Goal: Information Seeking & Learning: Learn about a topic

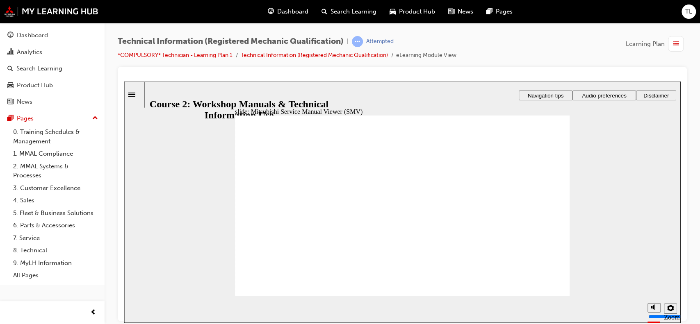
click at [292, 5] on div "Dashboard" at bounding box center [288, 11] width 54 height 17
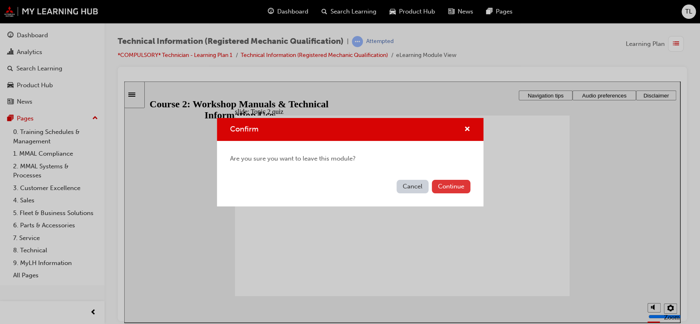
click at [449, 180] on button "Continue" at bounding box center [451, 187] width 39 height 14
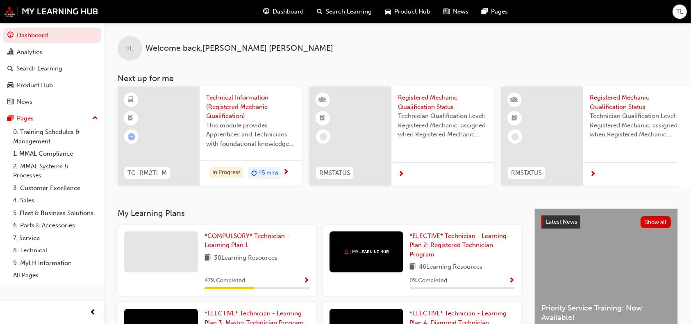
click at [308, 282] on span "Show Progress" at bounding box center [307, 281] width 6 height 7
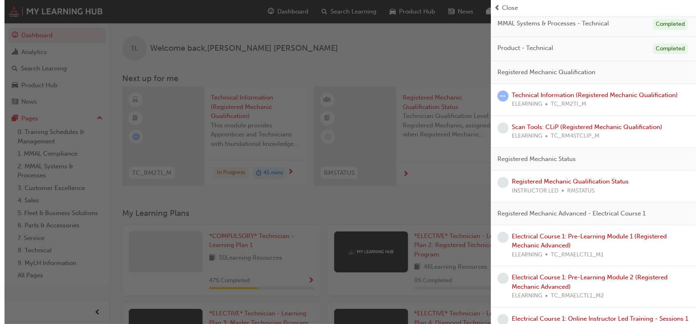
scroll to position [170, 0]
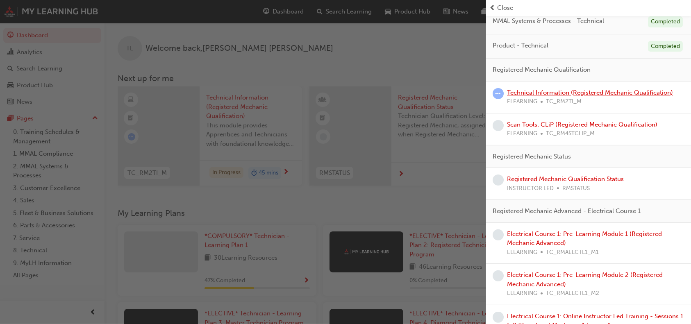
click at [607, 90] on link "Technical Information (Registered Mechanic Qualification)" at bounding box center [590, 92] width 166 height 7
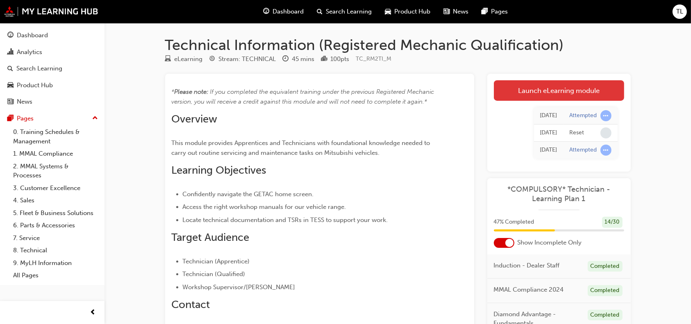
click at [568, 91] on link "Launch eLearning module" at bounding box center [559, 90] width 130 height 21
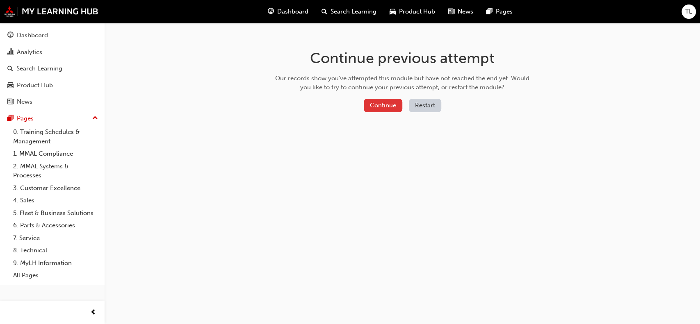
click at [383, 105] on button "Continue" at bounding box center [383, 106] width 39 height 14
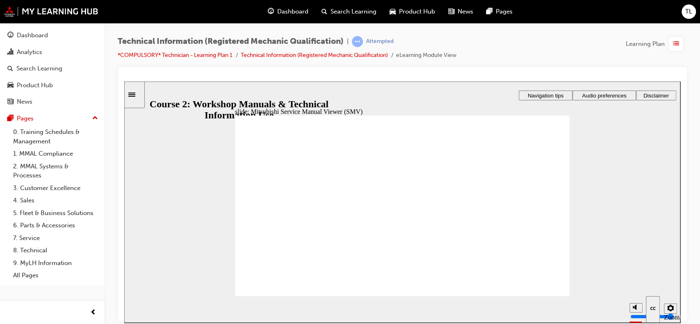
drag, startPoint x: 699, startPoint y: 101, endPoint x: 699, endPoint y: 190, distance: 89.0
click at [699, 190] on div "Technical Information (Registered Mechanic Qualification) | Attempted *COMPULSO…" at bounding box center [402, 163] width 595 height 281
click at [293, 13] on span "Dashboard" at bounding box center [292, 11] width 31 height 9
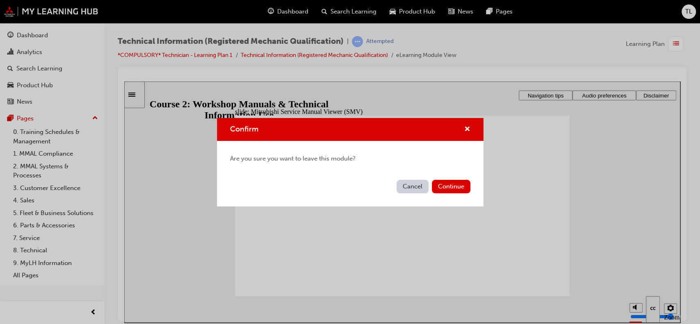
click at [407, 191] on button "Cancel" at bounding box center [413, 187] width 32 height 14
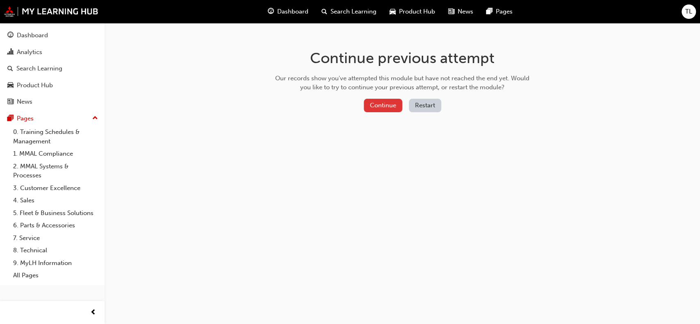
click at [378, 104] on button "Continue" at bounding box center [383, 106] width 39 height 14
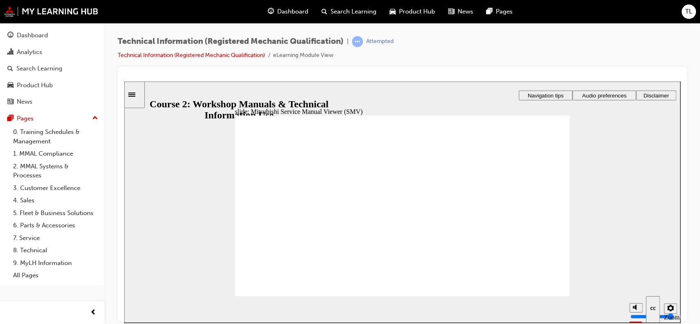
click at [290, 9] on span "Dashboard" at bounding box center [292, 11] width 31 height 9
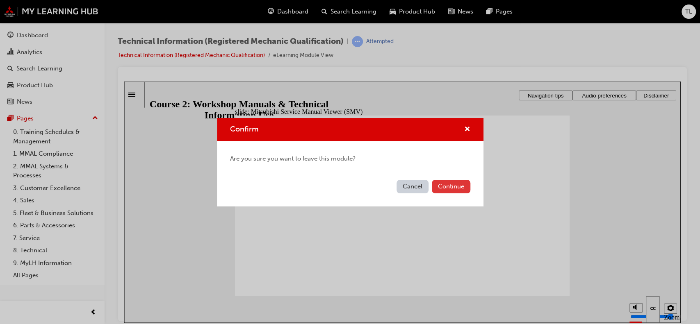
click at [450, 189] on button "Continue" at bounding box center [451, 187] width 39 height 14
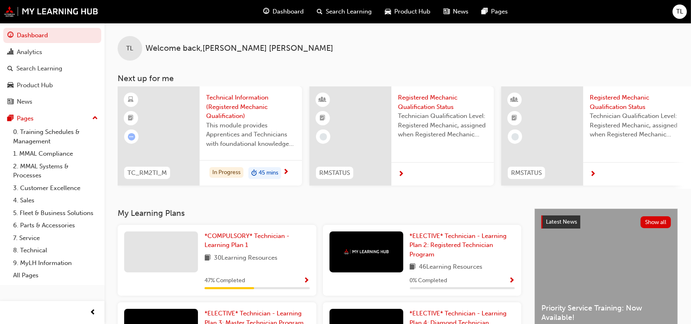
click at [306, 283] on span "Show Progress" at bounding box center [307, 281] width 6 height 7
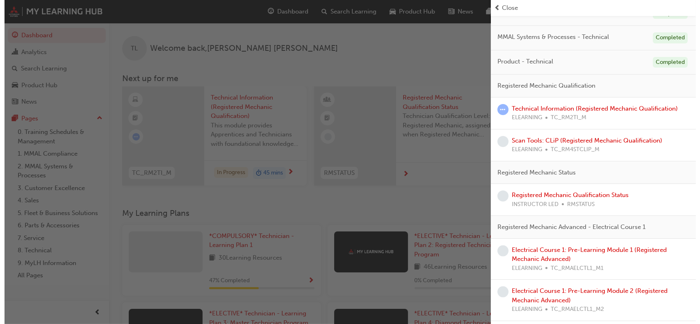
scroll to position [164, 0]
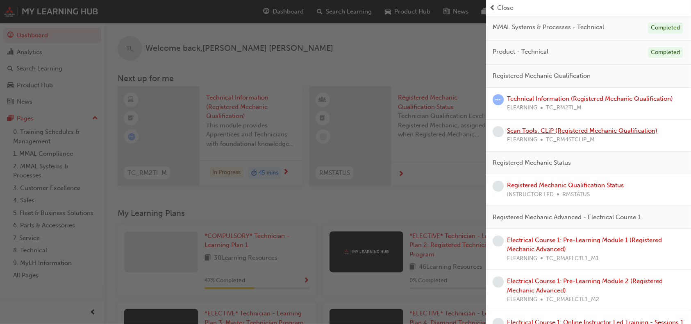
click at [615, 130] on link "Scan Tools: CLiP (Registered Mechanic Qualification)" at bounding box center [582, 130] width 151 height 7
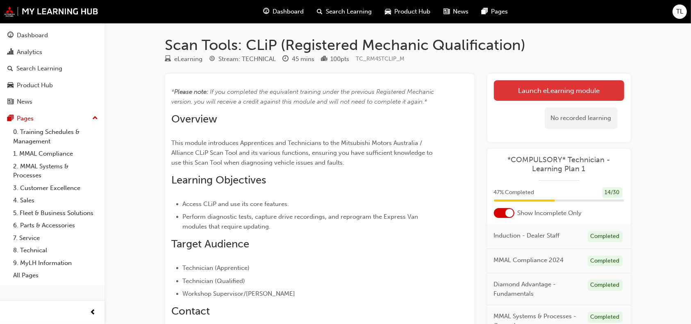
click at [533, 91] on link "Launch eLearning module" at bounding box center [559, 90] width 130 height 21
